Goal: Task Accomplishment & Management: Manage account settings

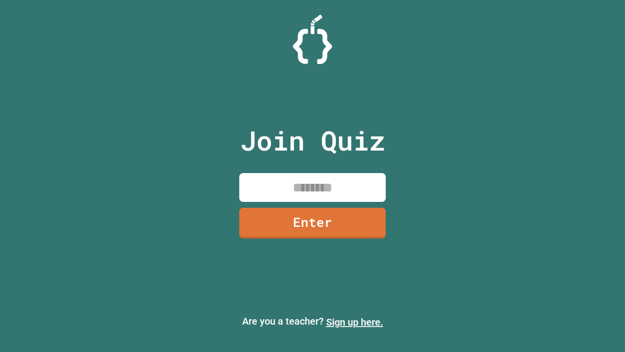
click at [354, 322] on link "Sign up here." at bounding box center [354, 322] width 57 height 12
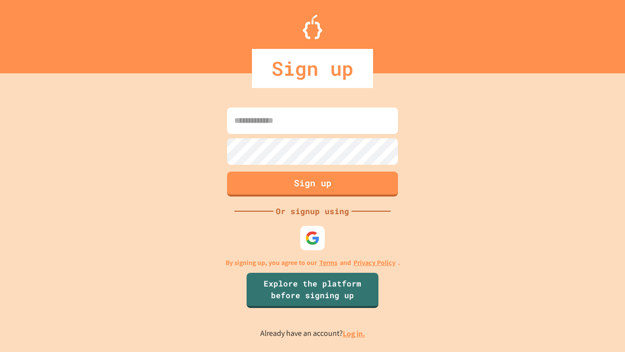
click at [354, 333] on link "Log in." at bounding box center [354, 333] width 22 height 10
